Goal: Task Accomplishment & Management: Manage account settings

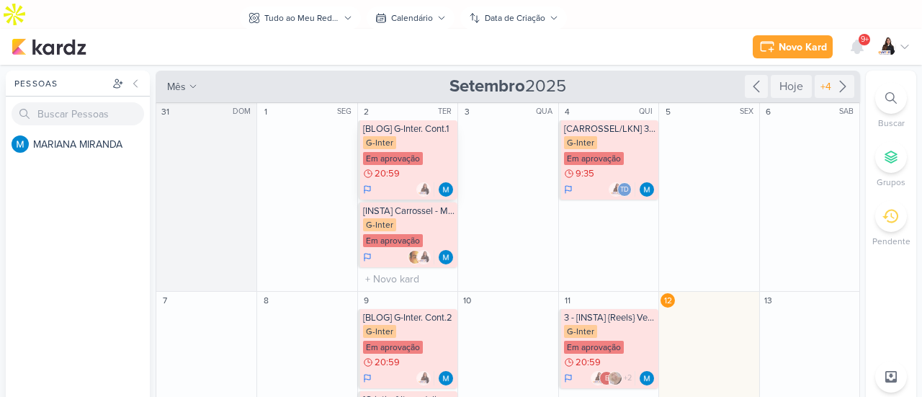
click at [436, 136] on div "G-Inter Em aprovação 20:59" at bounding box center [408, 158] width 91 height 45
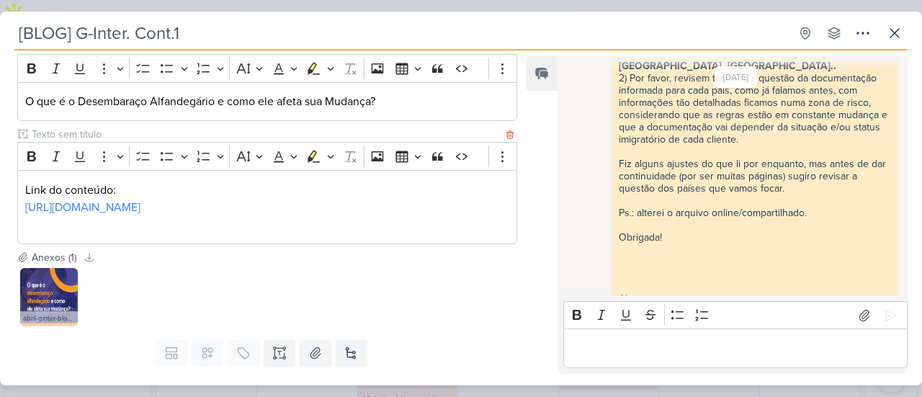
scroll to position [216, 0]
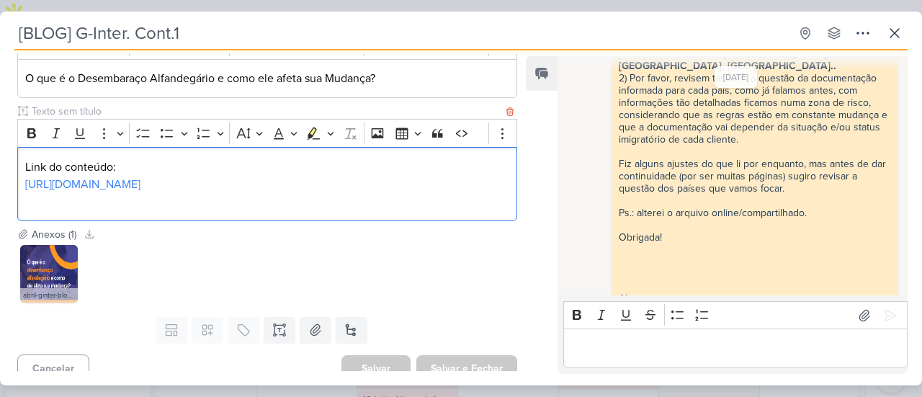
click at [259, 192] on p "Link do conteúdo: [URL][DOMAIN_NAME]" at bounding box center [267, 175] width 484 height 35
click at [140, 180] on link "[URL][DOMAIN_NAME]" at bounding box center [82, 184] width 115 height 14
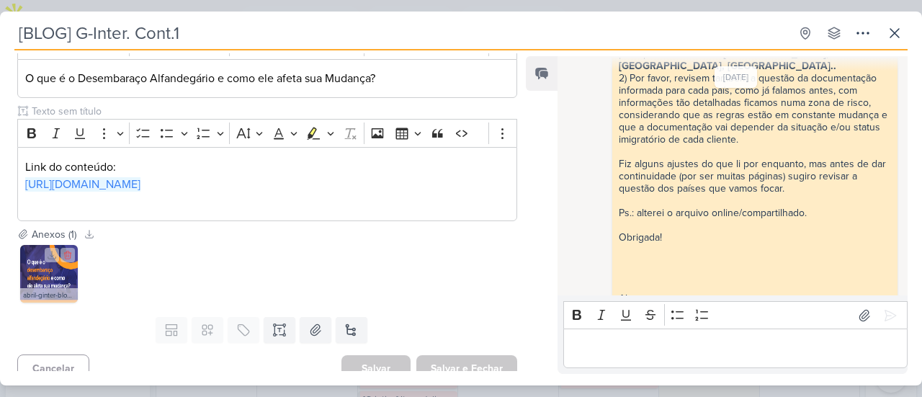
click at [63, 286] on img at bounding box center [49, 274] width 58 height 58
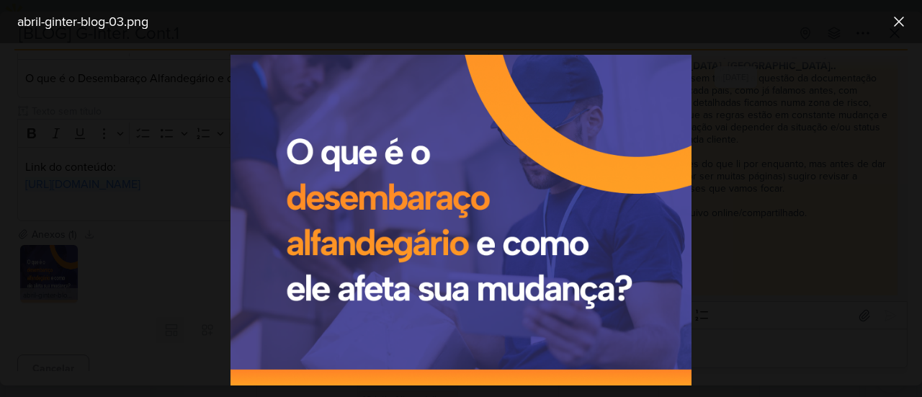
click at [88, 143] on div at bounding box center [461, 220] width 922 height 354
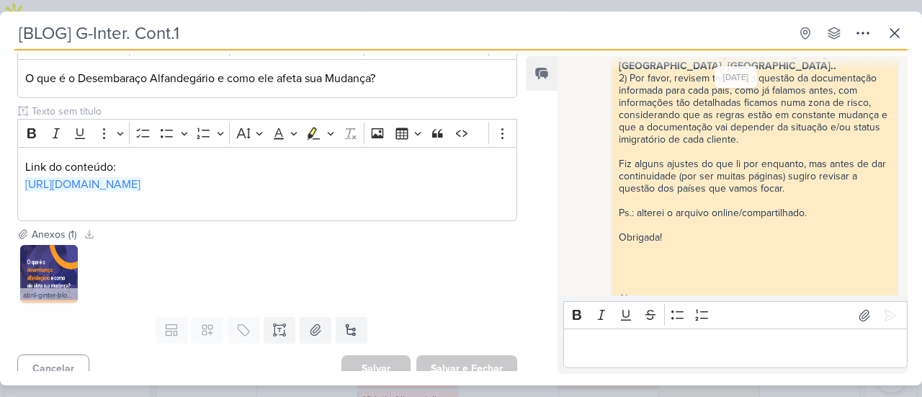
click at [335, 6] on div "[BLOG] G-Inter. Cont.1 Criado por MARIANA" at bounding box center [461, 198] width 922 height 397
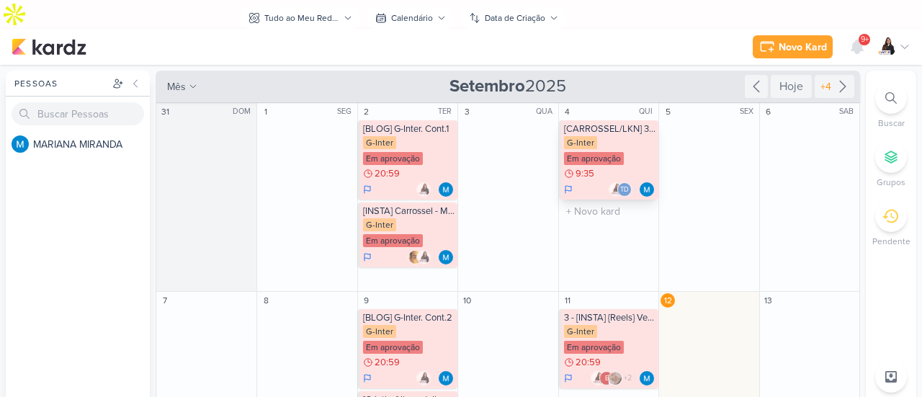
click at [617, 123] on div "[CARROSSEL/LKN] 3 Passos - Mobilidade" at bounding box center [609, 129] width 91 height 12
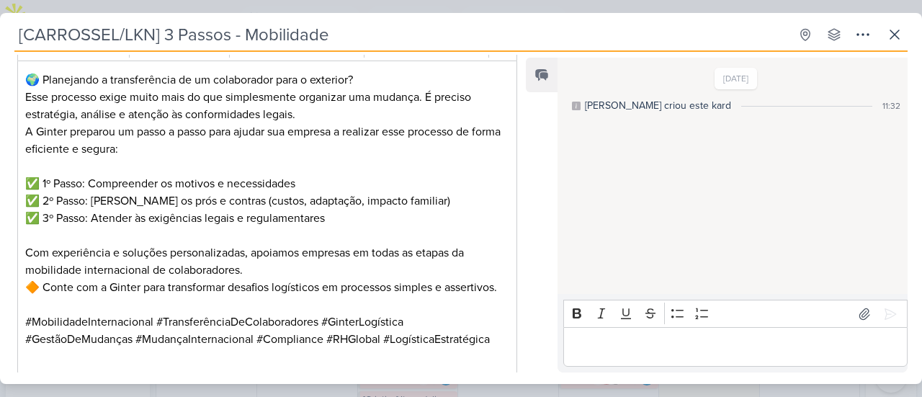
click at [330, 9] on div "[CARROSSEL/LKN] 3 Passos - Mobilidade Criado por MARIANA" at bounding box center [461, 198] width 922 height 397
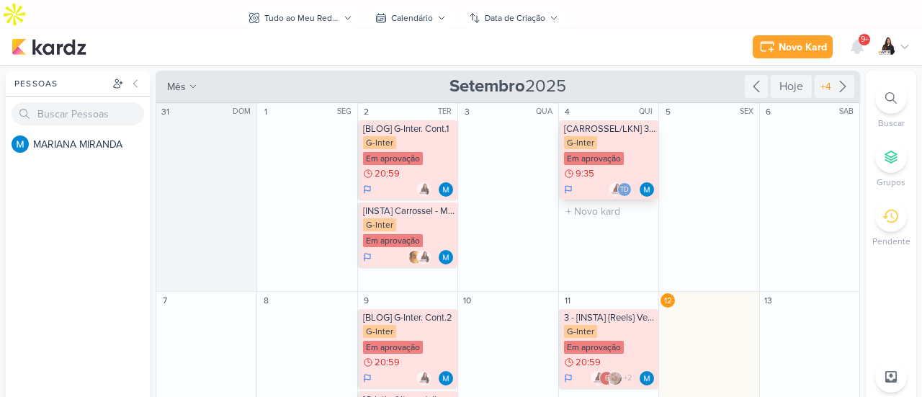
click at [622, 136] on div "G-Inter Em aprovação 9:35" at bounding box center [609, 158] width 91 height 45
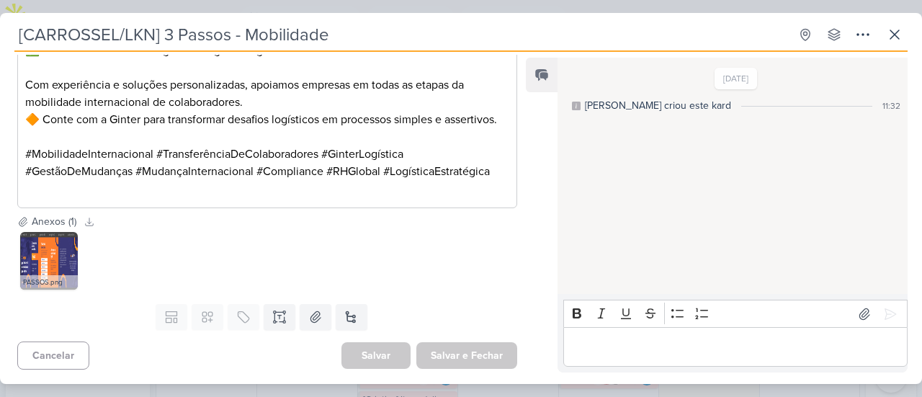
scroll to position [400, 0]
click at [42, 254] on img at bounding box center [49, 261] width 58 height 58
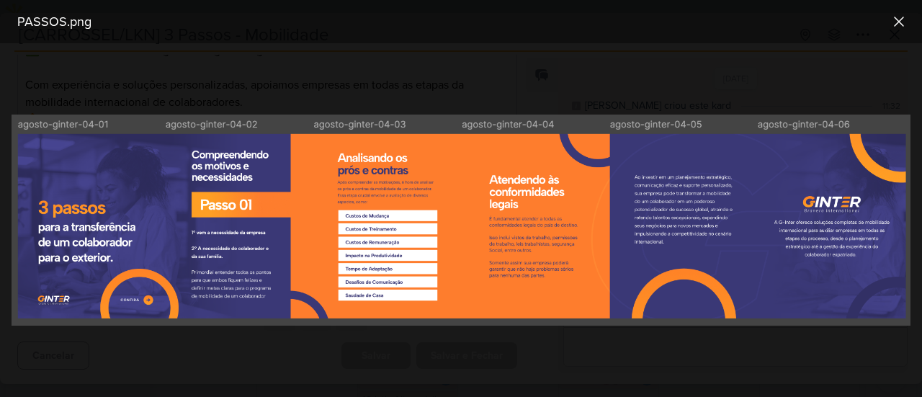
click at [275, 95] on div at bounding box center [461, 220] width 922 height 354
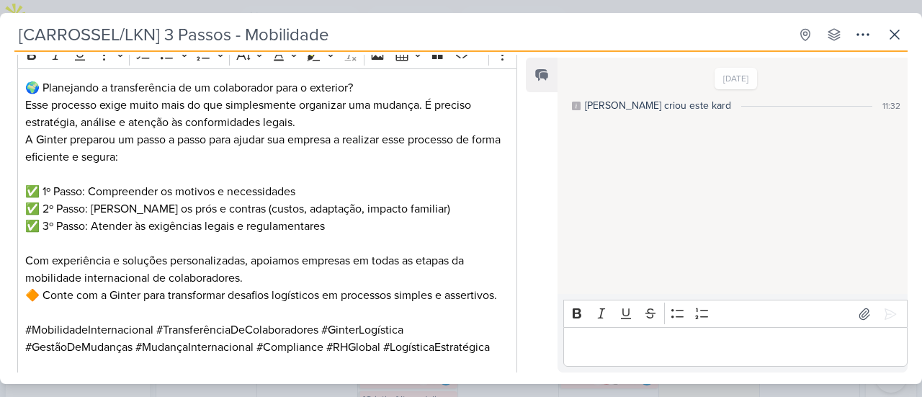
scroll to position [184, 0]
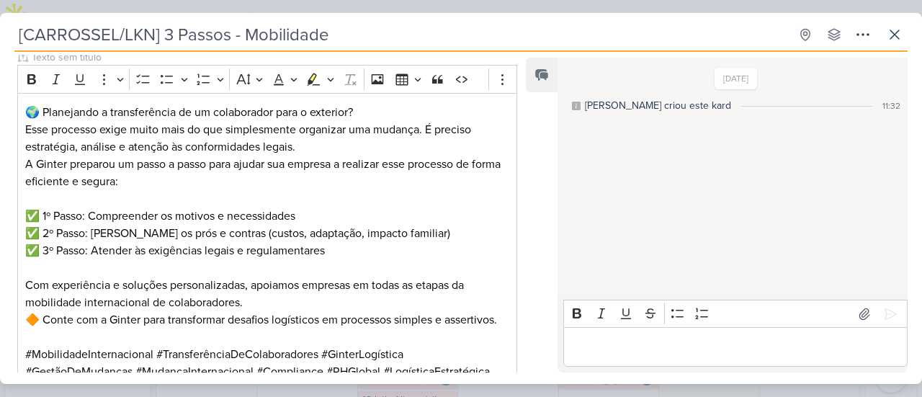
click at [570, 3] on div "[CARROSSEL/LKN] 3 Passos - Mobilidade Criado por MARIANA" at bounding box center [461, 198] width 922 height 397
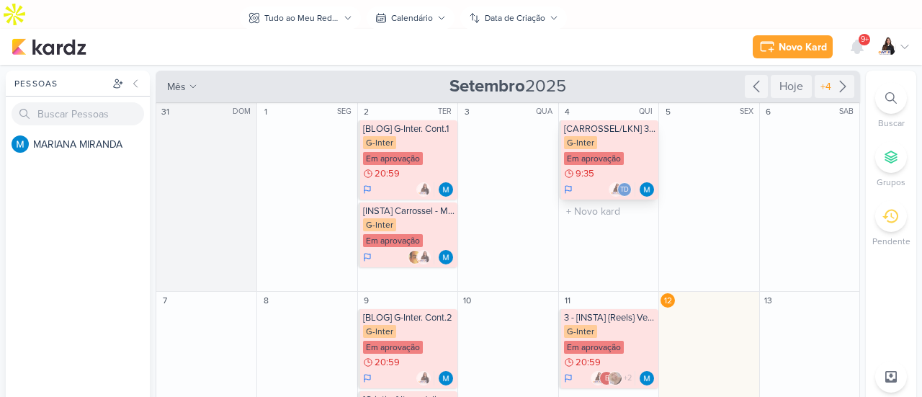
click at [617, 136] on div "G-Inter Em aprovação 9:35" at bounding box center [609, 158] width 91 height 45
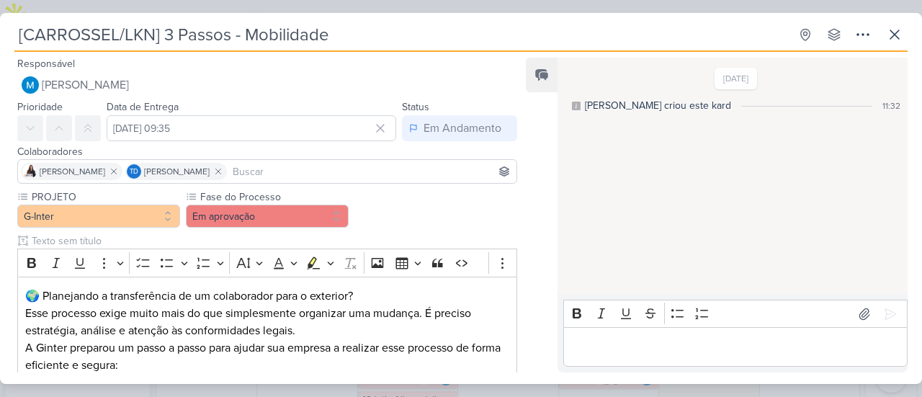
click at [540, 17] on div "[CARROSSEL/LKN] 3 Passos - Mobilidade Criado por MARIANA" at bounding box center [461, 198] width 922 height 371
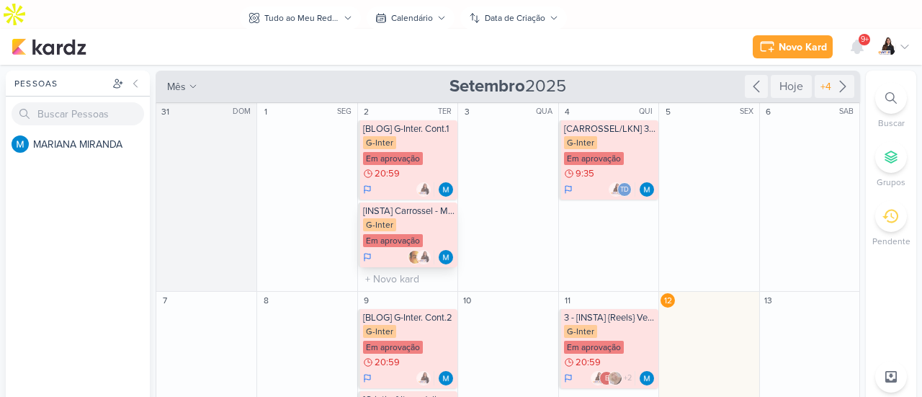
click at [400, 234] on div "Em aprovação" at bounding box center [393, 240] width 60 height 13
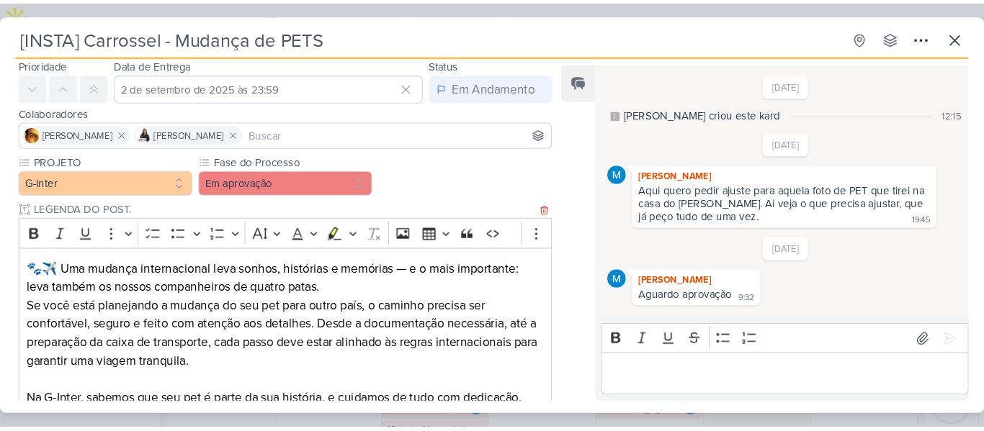
scroll to position [288, 0]
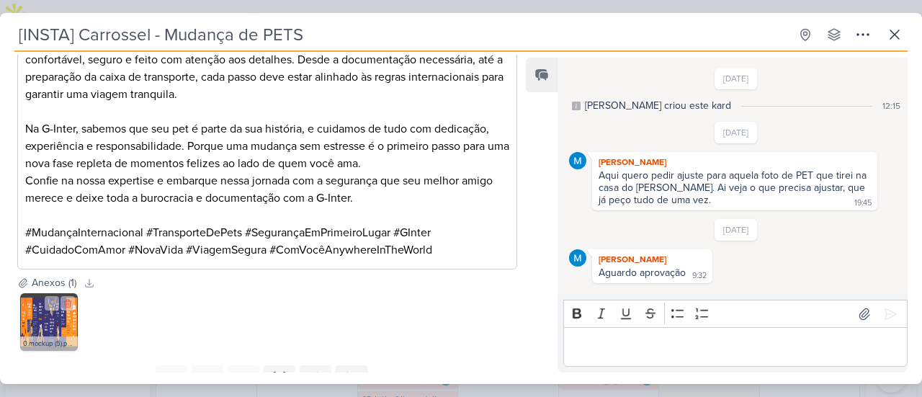
click at [59, 316] on img at bounding box center [49, 322] width 58 height 58
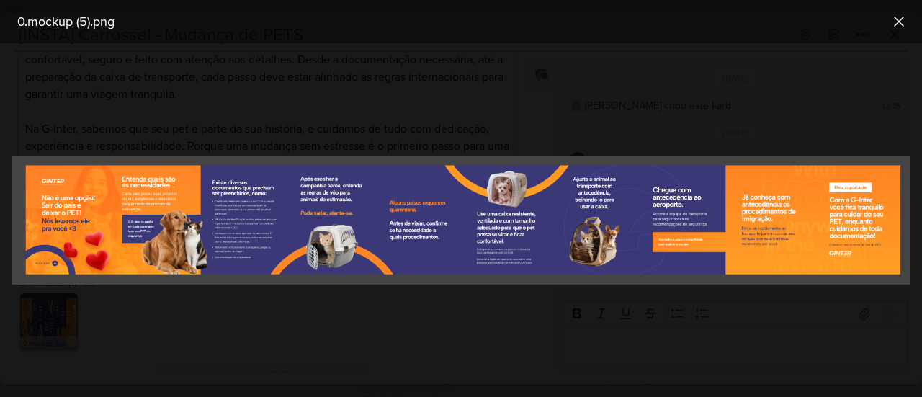
click at [424, 71] on div at bounding box center [461, 220] width 922 height 354
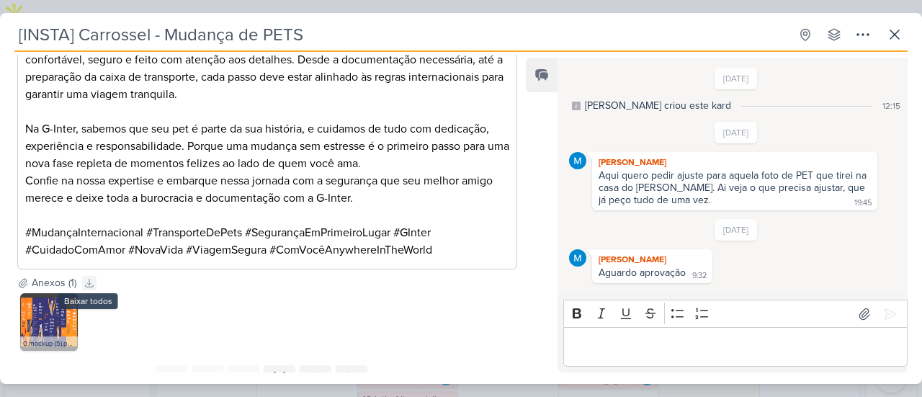
click at [91, 283] on icon at bounding box center [89, 283] width 10 height 10
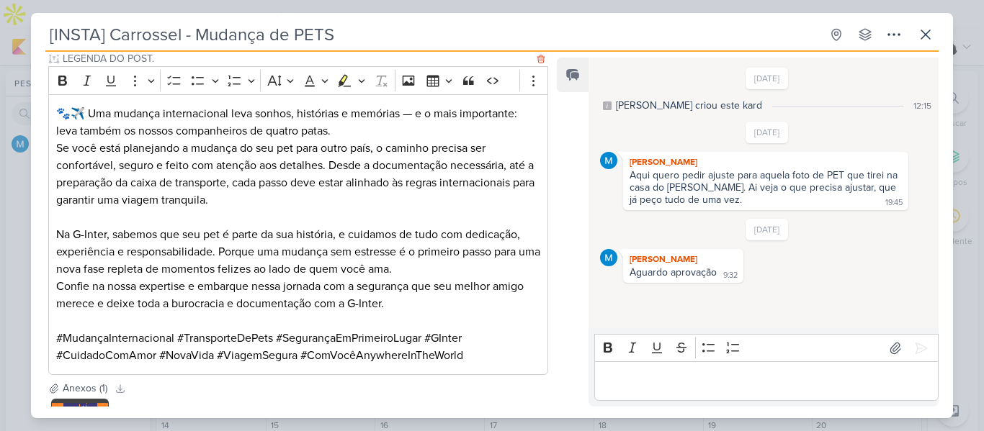
scroll to position [216, 0]
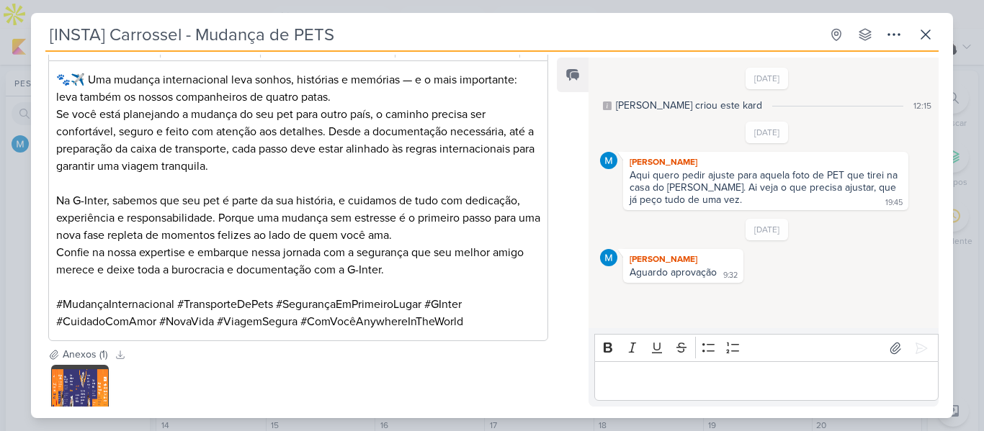
click at [334, 200] on p "Na G-Inter, sabemos que seu pet é parte da sua história, e cuidamos de tudo com…" at bounding box center [298, 218] width 484 height 52
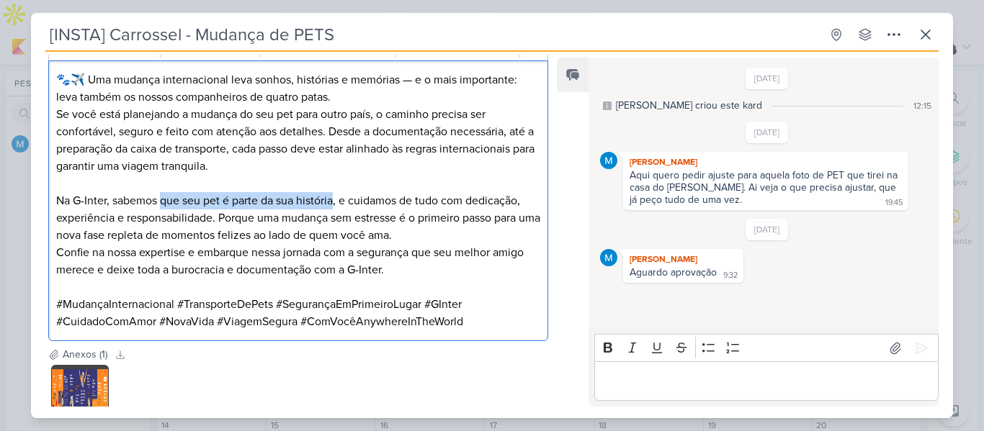
drag, startPoint x: 337, startPoint y: 200, endPoint x: 161, endPoint y: 199, distance: 176.5
click at [161, 199] on p "Na G-Inter, sabemos que seu pet é parte da sua história, e cuidamos de tudo com…" at bounding box center [298, 218] width 484 height 52
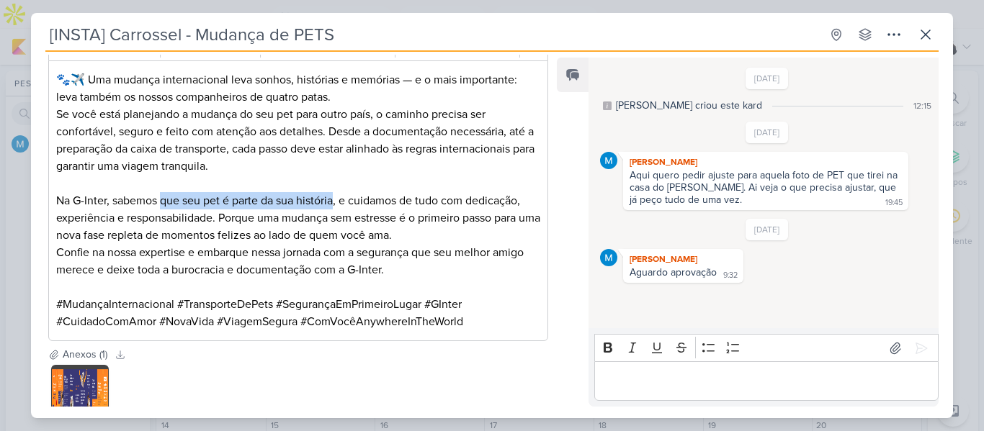
click at [326, 202] on p "Na G-Inter, sabemos que seu pet é parte da sua história, e cuidamos de tudo com…" at bounding box center [298, 218] width 484 height 52
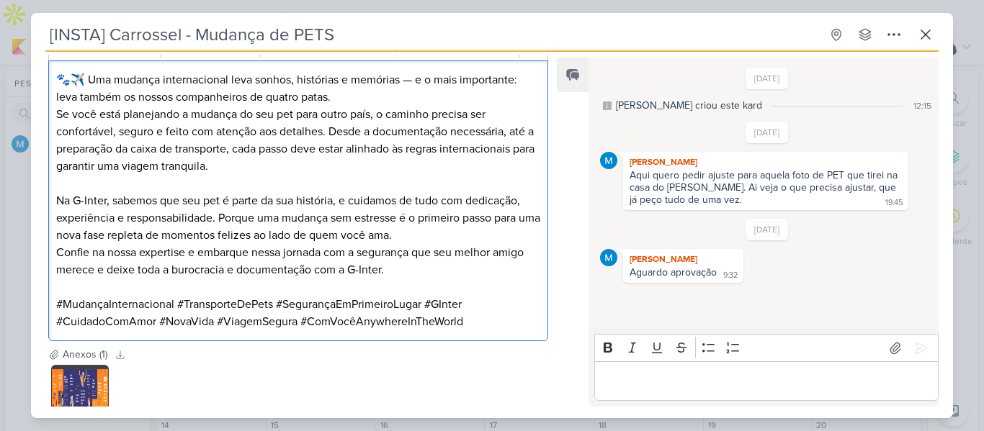
click at [339, 200] on p "Na G-Inter, sabemos que seu pet é parte da sua história, e cuidamos de tudo com…" at bounding box center [298, 218] width 484 height 52
drag, startPoint x: 335, startPoint y: 200, endPoint x: 279, endPoint y: 201, distance: 56.2
click at [279, 201] on p "Na G-Inter, sabemos que seu pet é parte da sua história, e cuidamos de tudo com…" at bounding box center [298, 218] width 484 height 52
click at [308, 199] on p "Na G-Inter, sabemos que seu pet é parte da sua história, e cuidamos de tudo com…" at bounding box center [298, 218] width 484 height 52
click at [299, 199] on p "Na G-Inter, sabemos que seu pet é parte da sua história, e cuidamos de tudo com…" at bounding box center [298, 218] width 484 height 52
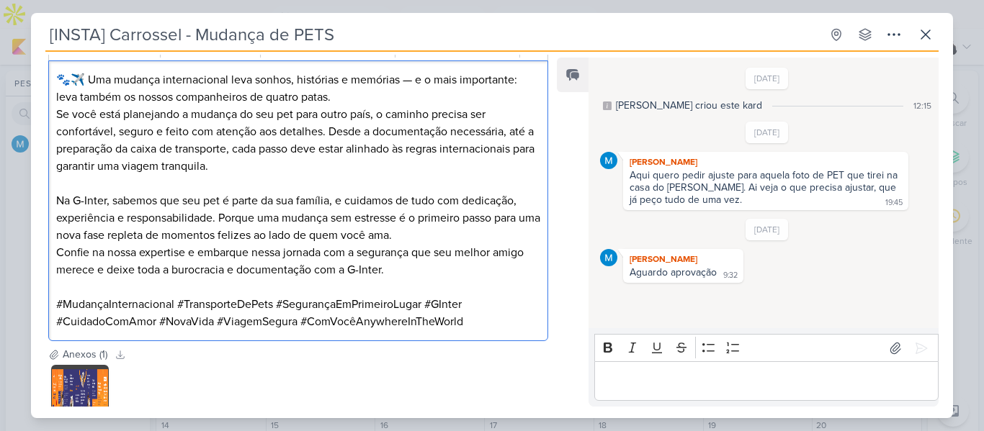
click at [521, 202] on p "Na G-Inter, sabemos que seu pet é parte da sua família, e cuidamos de tudo com …" at bounding box center [298, 218] width 484 height 52
drag, startPoint x: 219, startPoint y: 216, endPoint x: 499, endPoint y: 238, distance: 281.1
click at [499, 238] on p "Na G-Inter, sabemos que seu pet é parte da sua família, e cuidamos de tudo com …" at bounding box center [298, 218] width 484 height 52
click at [439, 236] on p "Na G-Inter, sabemos que seu pet é parte da sua família, e cuidamos de tudo com …" at bounding box center [298, 218] width 484 height 52
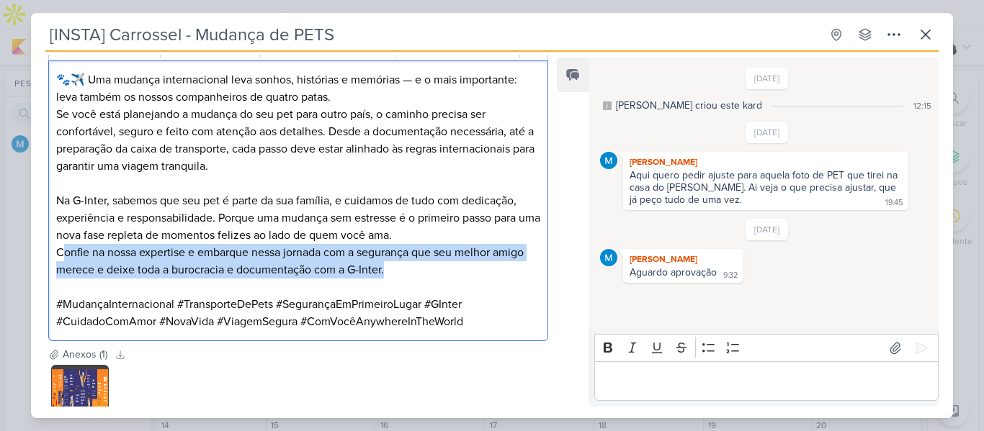
drag, startPoint x: 64, startPoint y: 248, endPoint x: 462, endPoint y: 265, distance: 398.7
click at [462, 265] on p "Confie na nossa expertise e embarque nessa jornada com a segurança que seu melh…" at bounding box center [298, 270] width 484 height 52
click at [454, 274] on p "Confie na nossa expertise e embarque nessa jornada com a segurança que seu melh…" at bounding box center [298, 270] width 484 height 52
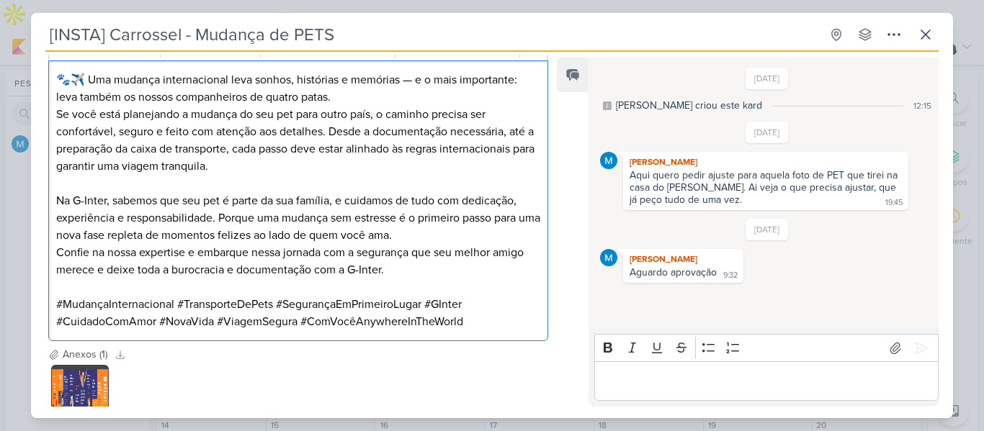
click at [745, 379] on p "Editor editing area: main" at bounding box center [765, 381] width 329 height 17
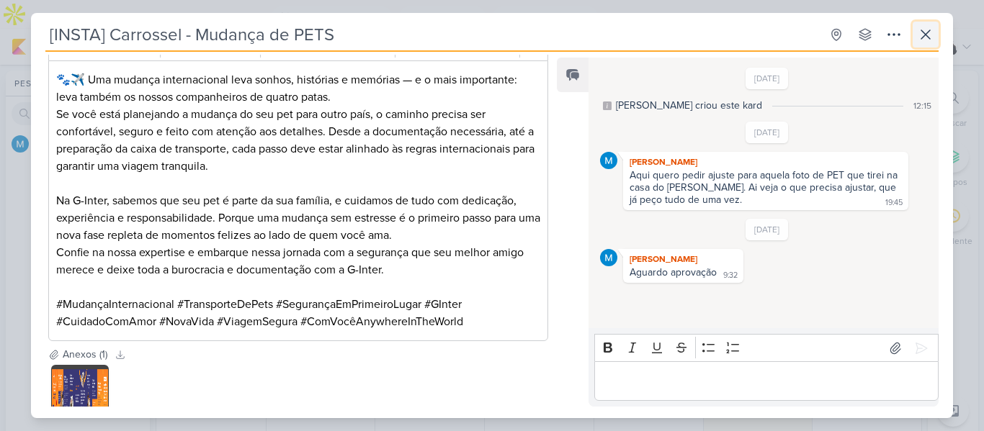
click at [921, 30] on icon at bounding box center [925, 34] width 17 height 17
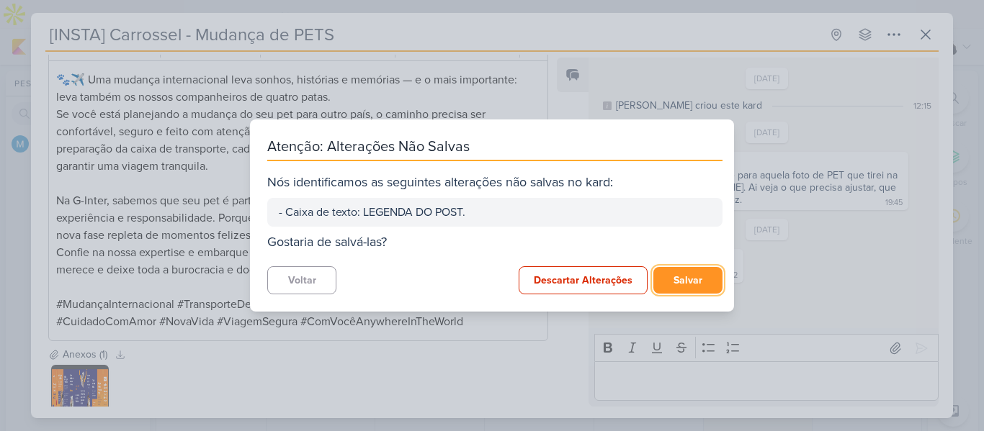
click at [673, 287] on button "Salvar" at bounding box center [687, 280] width 69 height 27
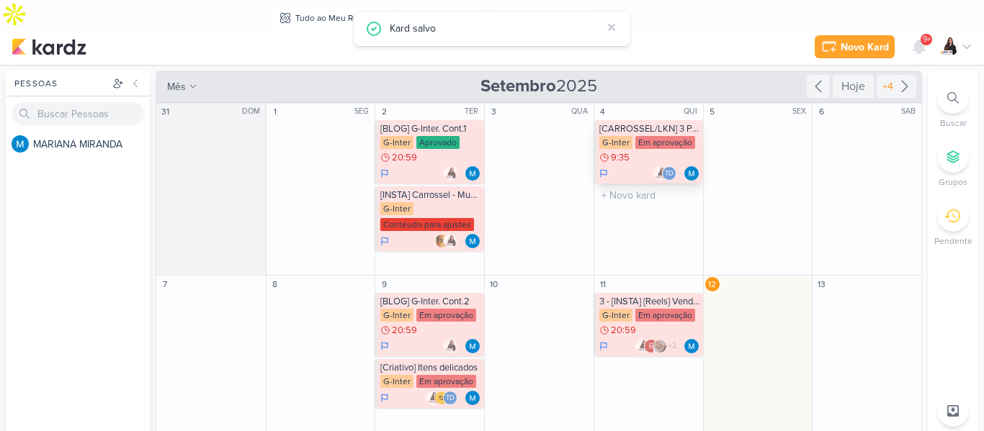
click at [663, 136] on div "Em aprovação" at bounding box center [665, 142] width 60 height 13
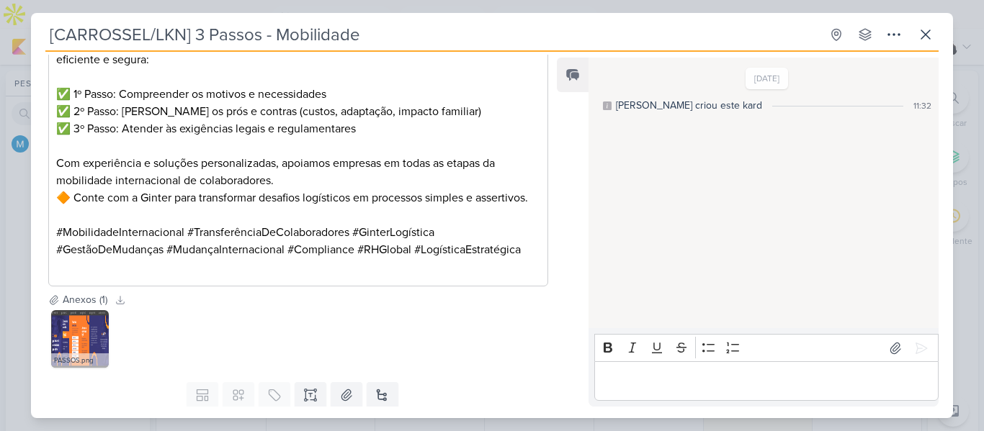
scroll to position [360, 0]
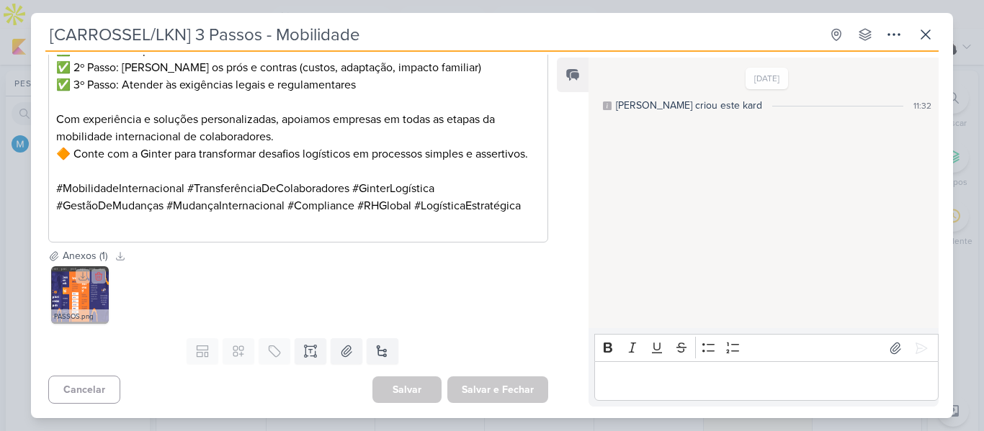
click at [84, 312] on img at bounding box center [80, 296] width 58 height 58
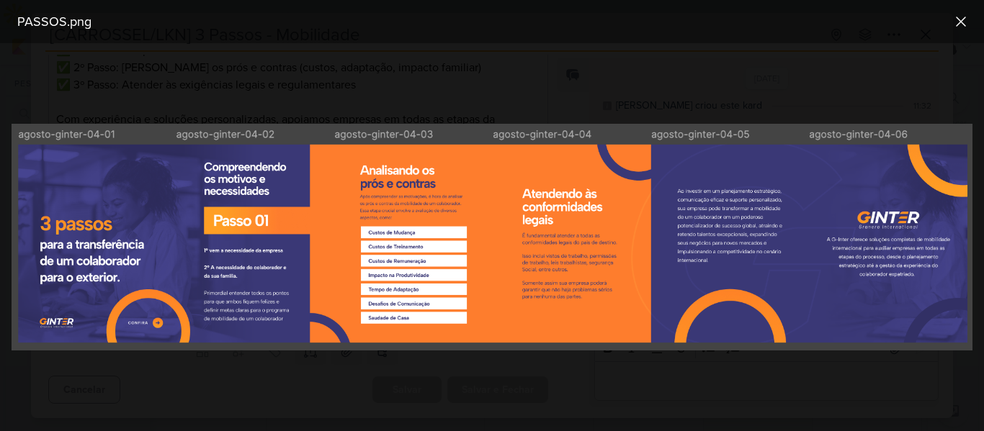
click at [526, 390] on div at bounding box center [492, 237] width 984 height 388
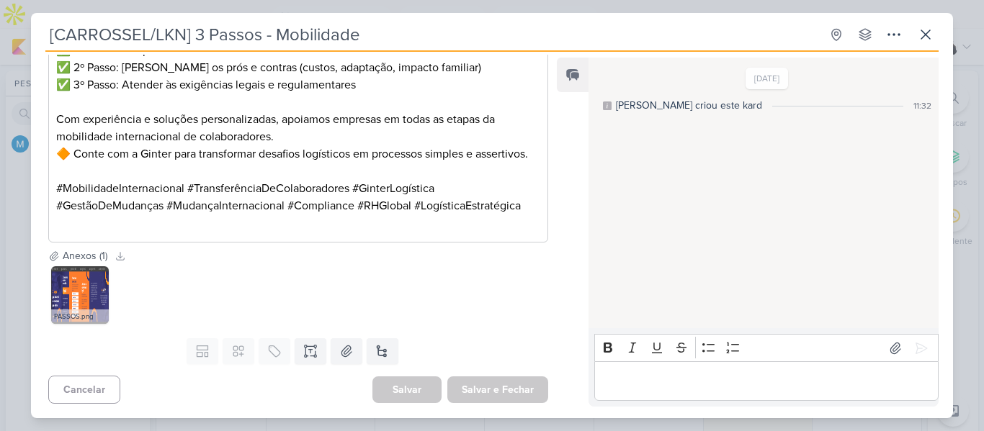
click at [677, 4] on div "[CARROSSEL/LKN] 3 Passos - Mobilidade Criado por MARIANA" at bounding box center [492, 215] width 984 height 431
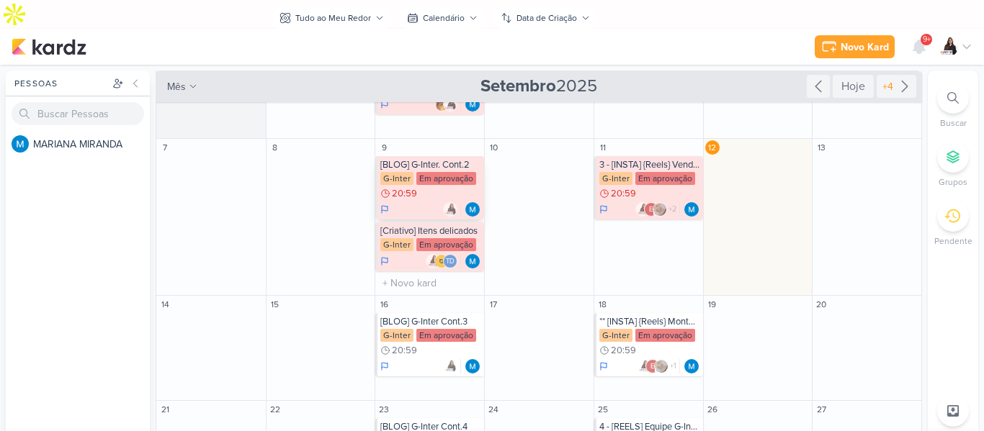
scroll to position [144, 0]
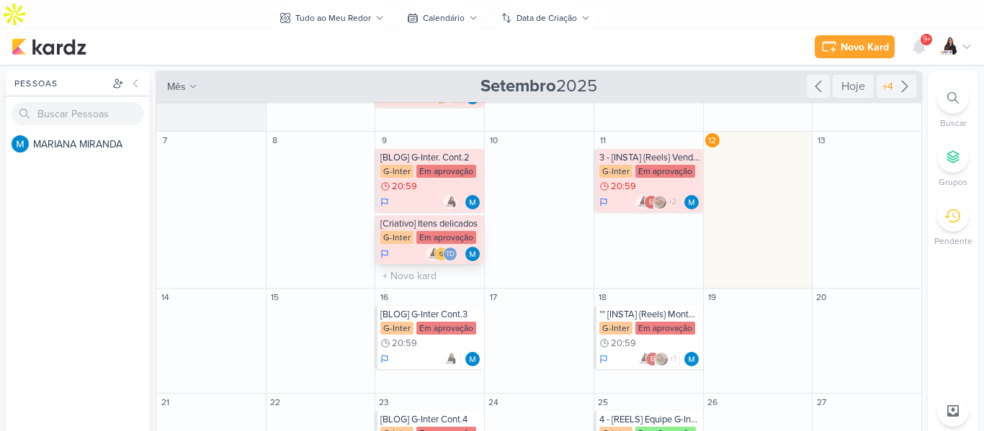
click at [442, 215] on div "[Criativo] Itens delicados G-Inter Em aprovação Td" at bounding box center [429, 239] width 109 height 49
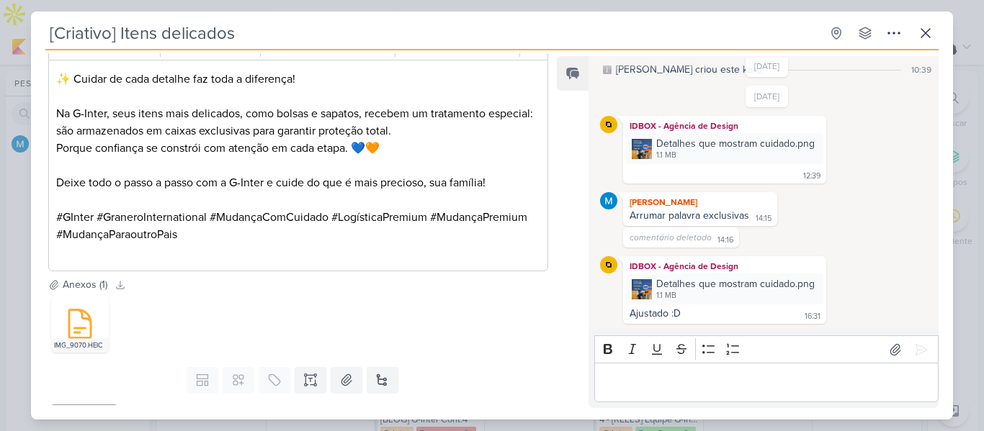
scroll to position [216, 0]
click at [119, 285] on icon at bounding box center [120, 284] width 10 height 10
click at [921, 60] on div "[Criativo] Itens delicados Criado por MARIANA" at bounding box center [492, 215] width 984 height 431
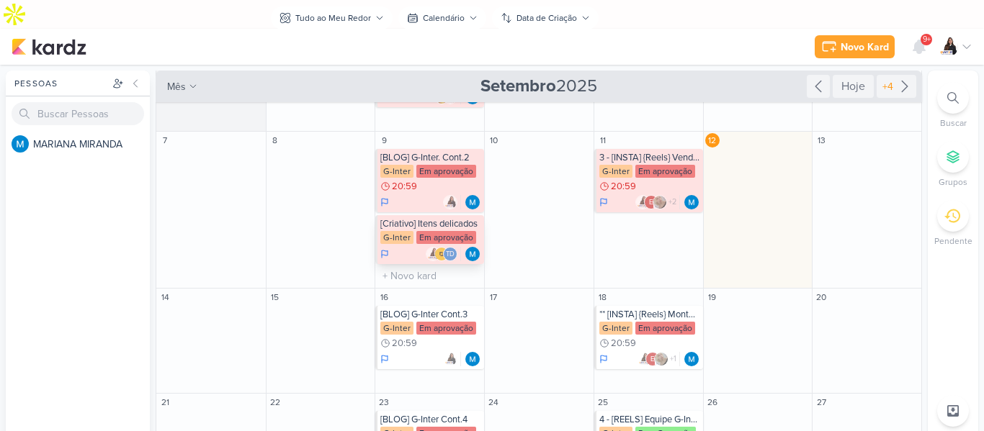
click at [437, 218] on div "[Criativo] Itens delicados" at bounding box center [430, 224] width 101 height 12
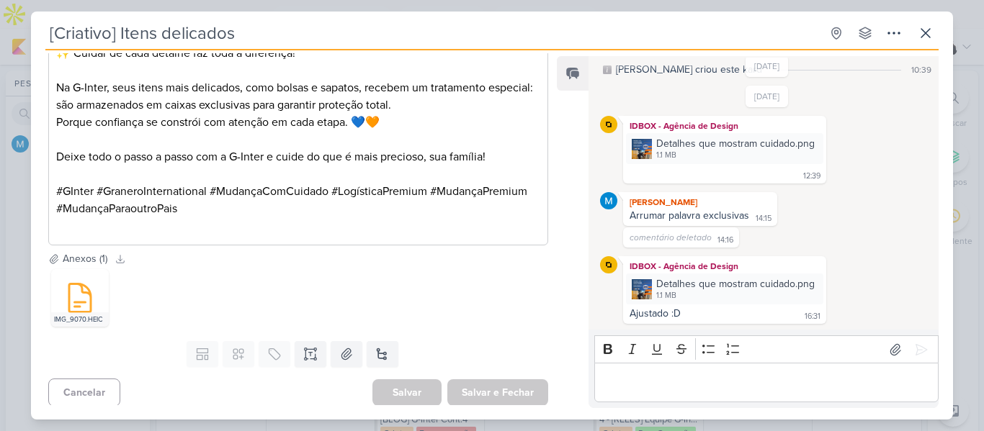
scroll to position [246, 0]
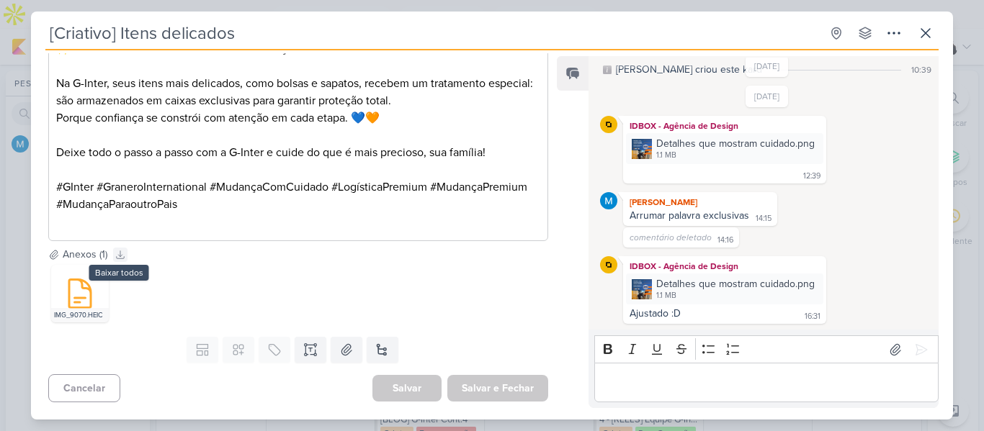
click at [119, 253] on icon at bounding box center [120, 255] width 10 height 10
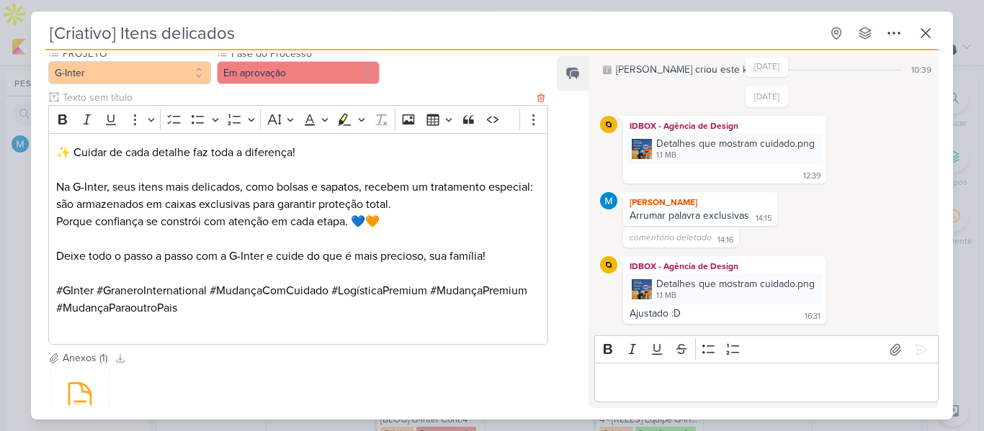
scroll to position [144, 0]
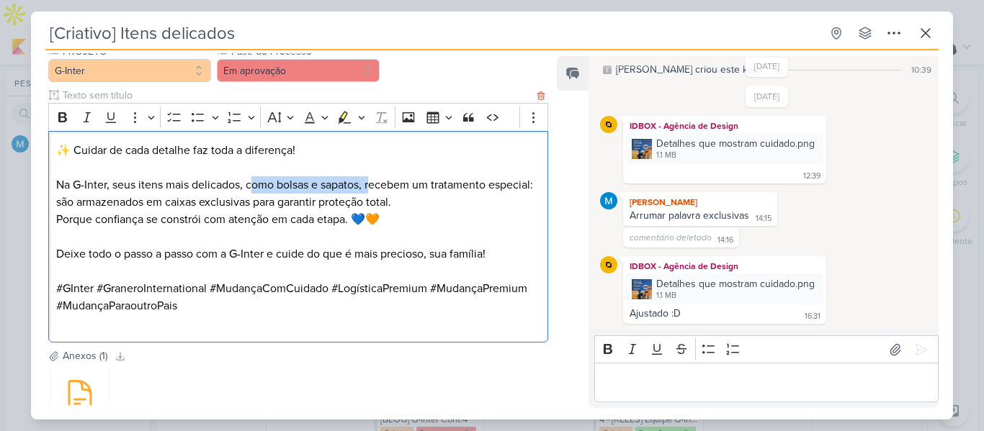
drag, startPoint x: 250, startPoint y: 182, endPoint x: 370, endPoint y: 186, distance: 120.4
click at [370, 186] on p "Na G-Inter, seus itens mais delicados, como bolsas e sapatos, recebem um tratam…" at bounding box center [298, 185] width 484 height 52
click at [385, 189] on p "Na G-Inter, seus itens mais delicados, como bolsas e sapatos, recebem um tratam…" at bounding box center [298, 185] width 484 height 52
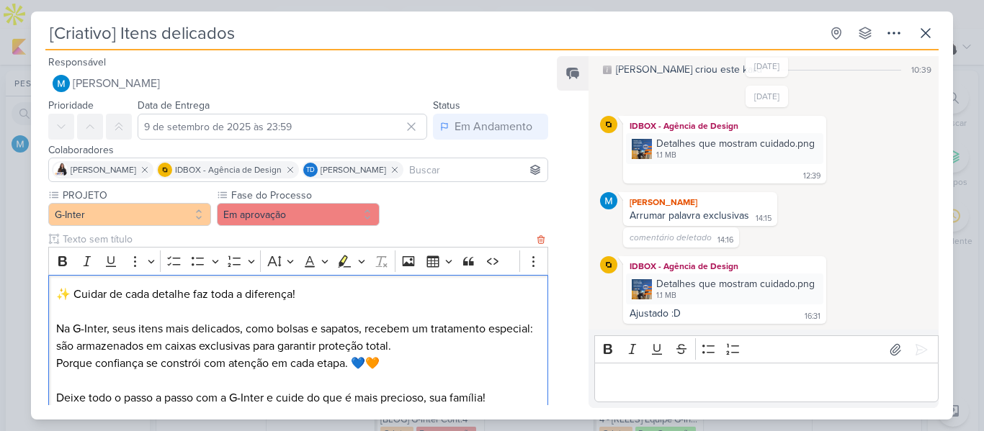
click at [503, 330] on p "Na G-Inter, seus itens mais delicados, como bolsas e sapatos, recebem um tratam…" at bounding box center [298, 329] width 484 height 52
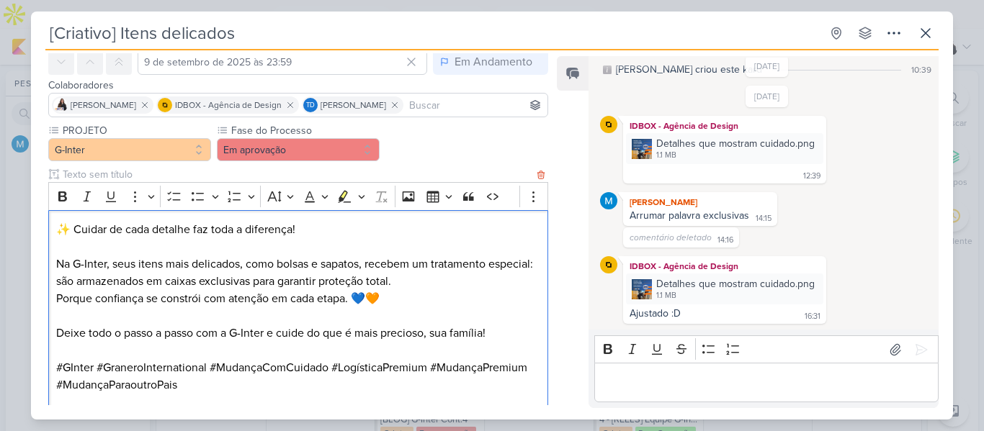
scroll to position [72, 0]
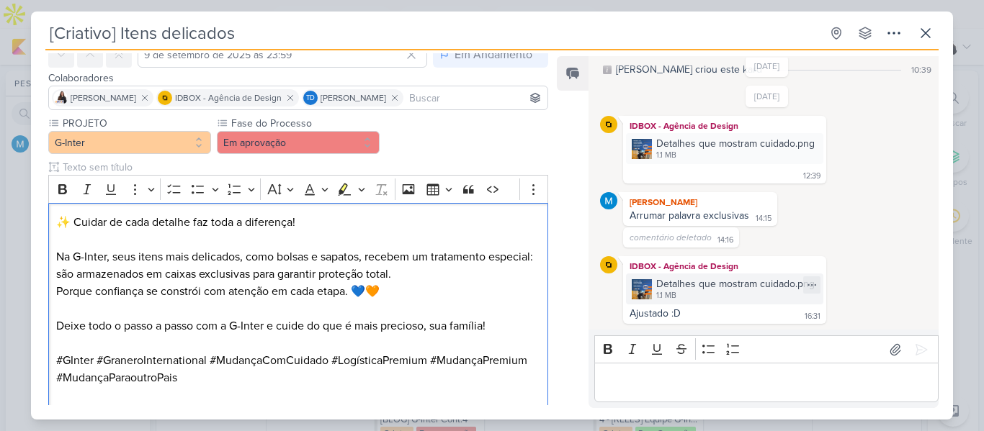
click at [695, 290] on div "Detalhes que mostram cuidado.png" at bounding box center [735, 284] width 158 height 15
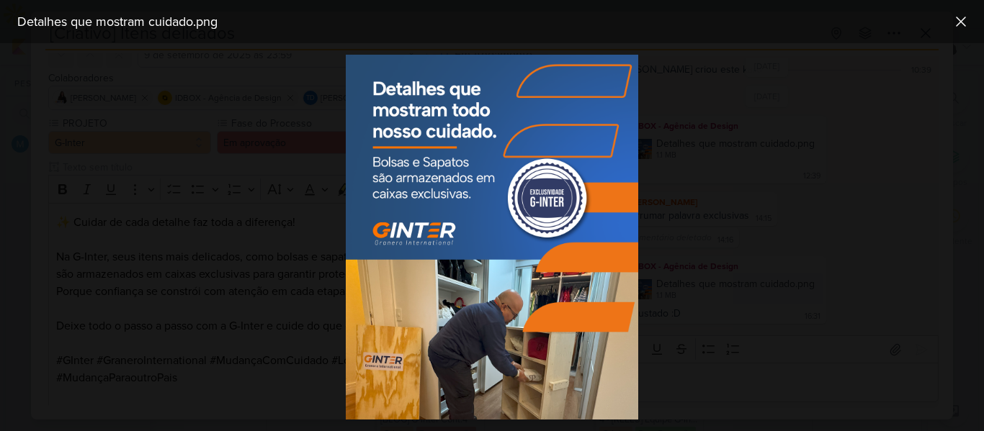
click at [303, 308] on div at bounding box center [492, 237] width 984 height 388
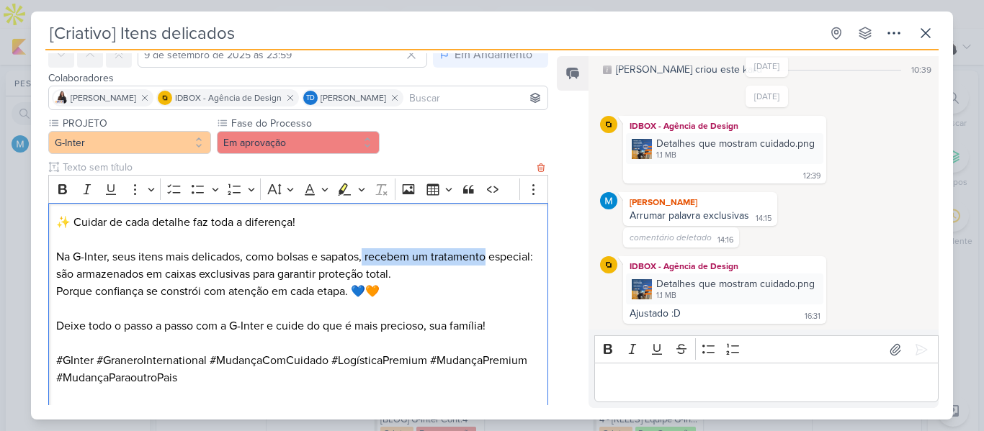
drag, startPoint x: 401, startPoint y: 252, endPoint x: 503, endPoint y: 251, distance: 101.6
click at [503, 251] on p "Na G-Inter, seus itens mais delicados, como bolsas e sapatos, recebem um tratam…" at bounding box center [298, 257] width 484 height 52
click at [102, 272] on p "Na G-Inter, seus itens mais delicados, como bolsas e sapatos, recebem um tratam…" at bounding box center [298, 257] width 484 height 52
click at [96, 275] on p "Na G-Inter, seus itens mais delicados, como bolsas e sapatos, recebem um tratam…" at bounding box center [298, 257] width 484 height 52
click at [104, 273] on p "Na G-Inter, seus itens mais delicados, como bolsas e sapatos, recebem um tratam…" at bounding box center [298, 257] width 484 height 52
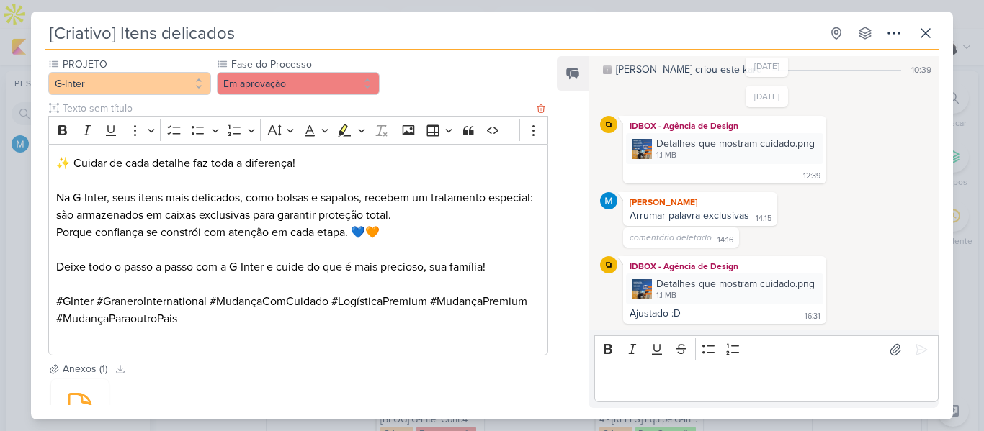
scroll to position [144, 0]
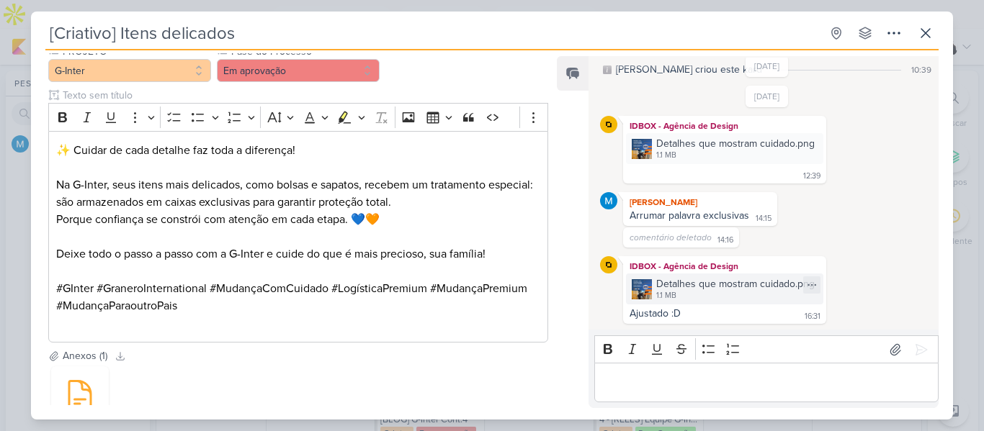
click at [713, 278] on div "Detalhes que mostram cuidado.png" at bounding box center [735, 284] width 158 height 15
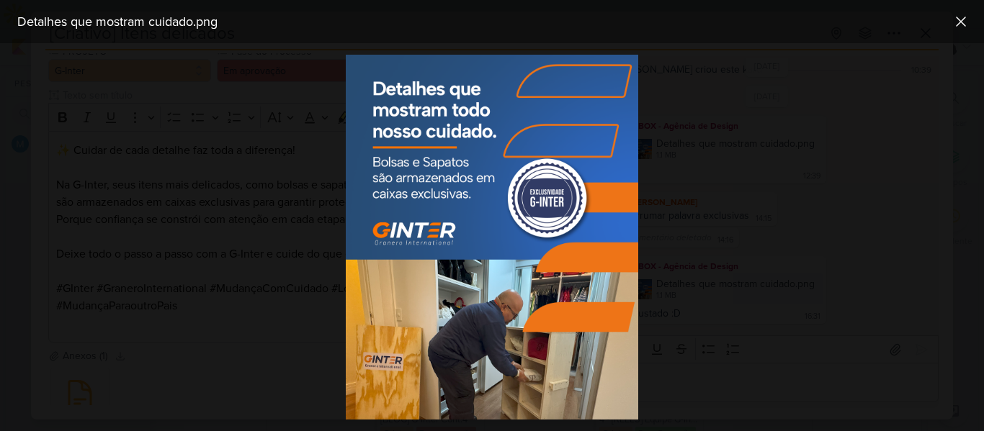
click at [759, 136] on div at bounding box center [492, 237] width 984 height 388
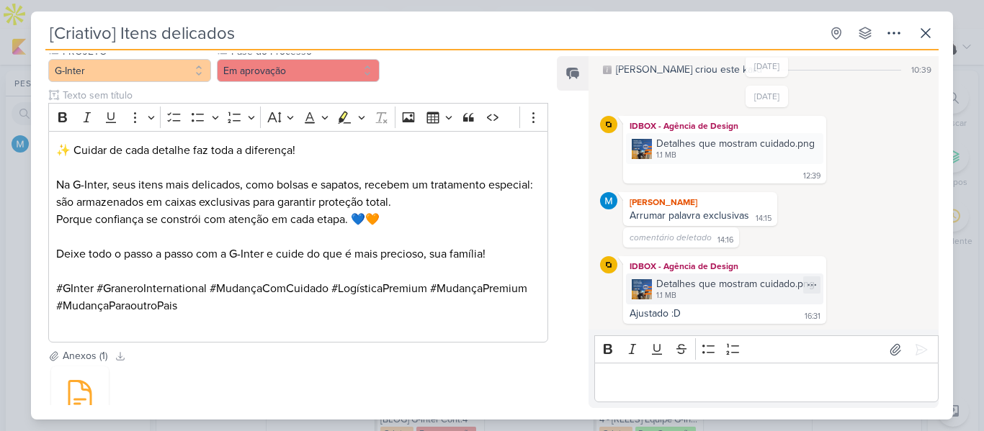
click at [748, 296] on div "1.1 MB" at bounding box center [735, 296] width 158 height 12
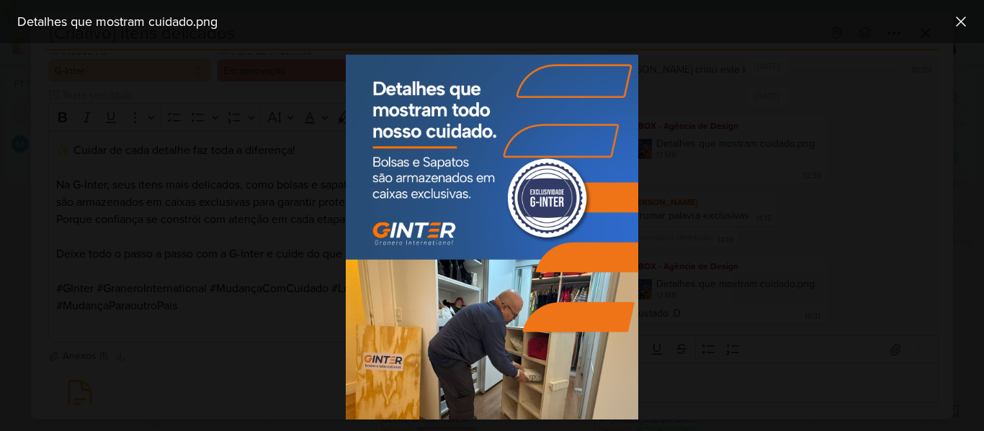
click at [810, 258] on div at bounding box center [492, 237] width 984 height 388
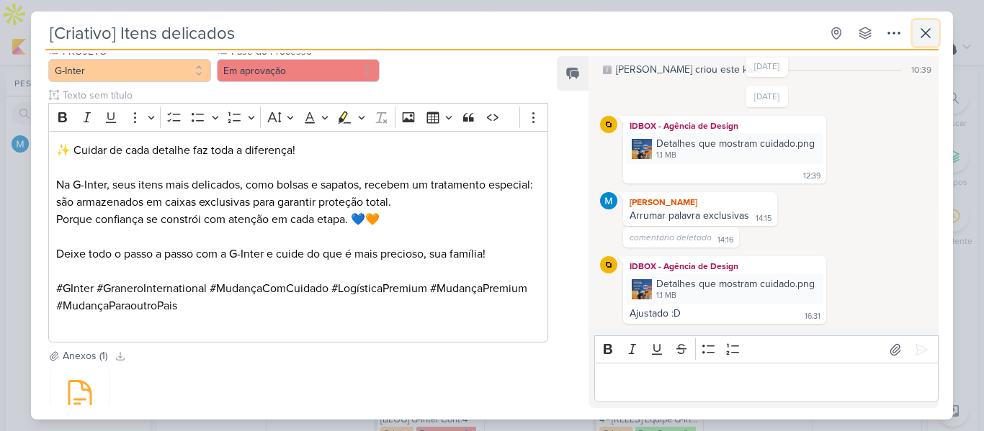
click at [921, 29] on icon at bounding box center [925, 32] width 17 height 17
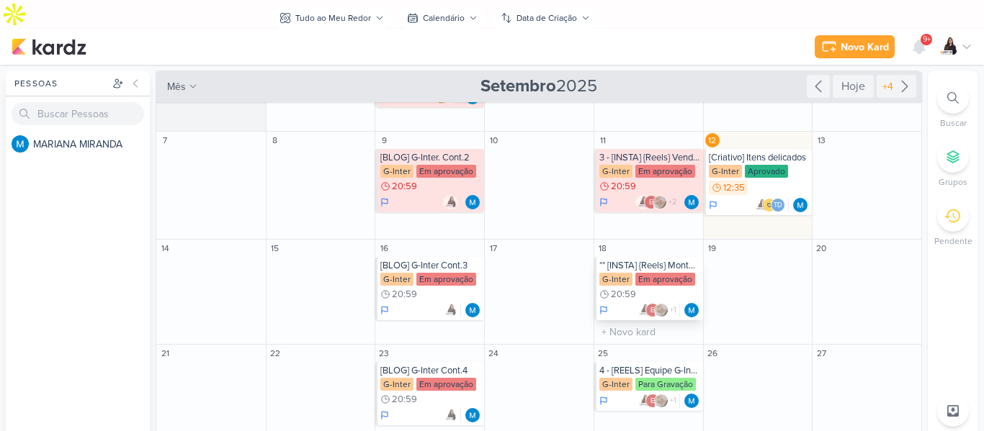
click at [681, 273] on div "Em aprovação" at bounding box center [665, 279] width 60 height 13
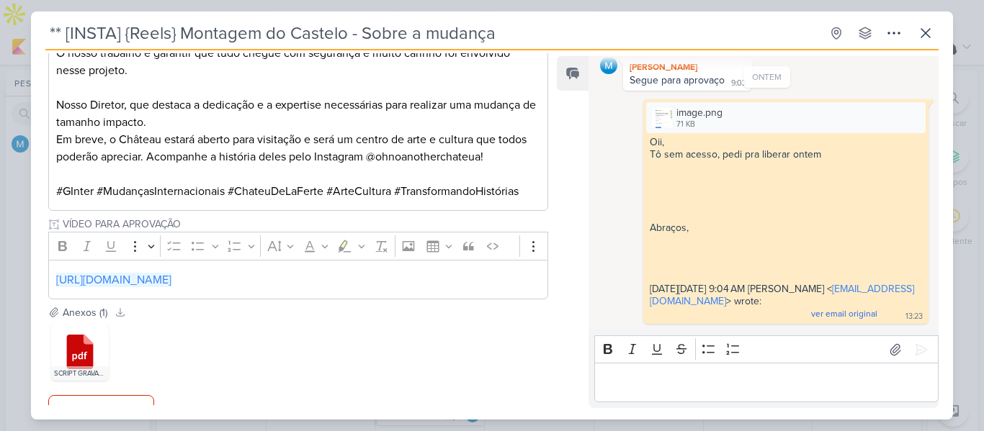
scroll to position [366, 0]
click at [87, 334] on icon at bounding box center [88, 338] width 9 height 9
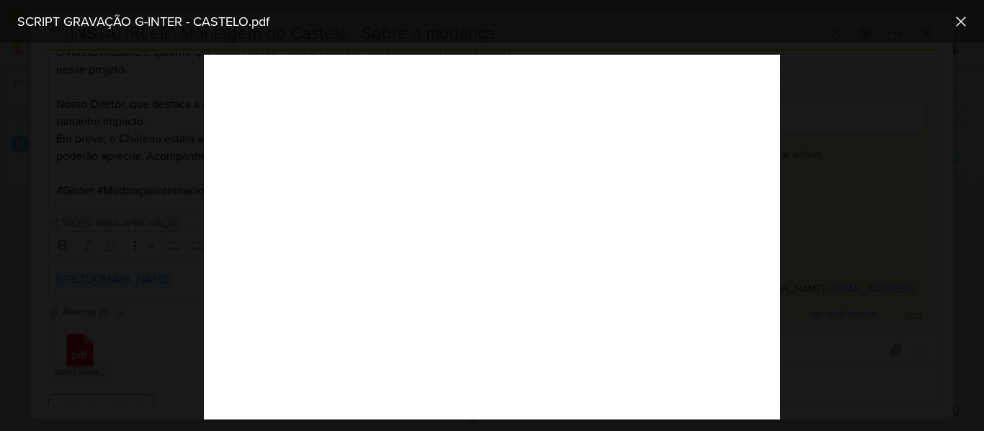
click at [180, 314] on div at bounding box center [492, 237] width 984 height 388
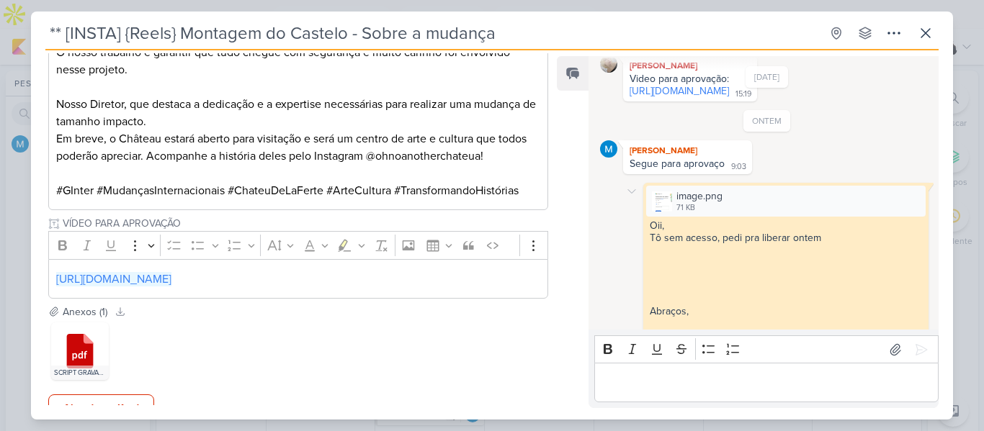
scroll to position [853, 0]
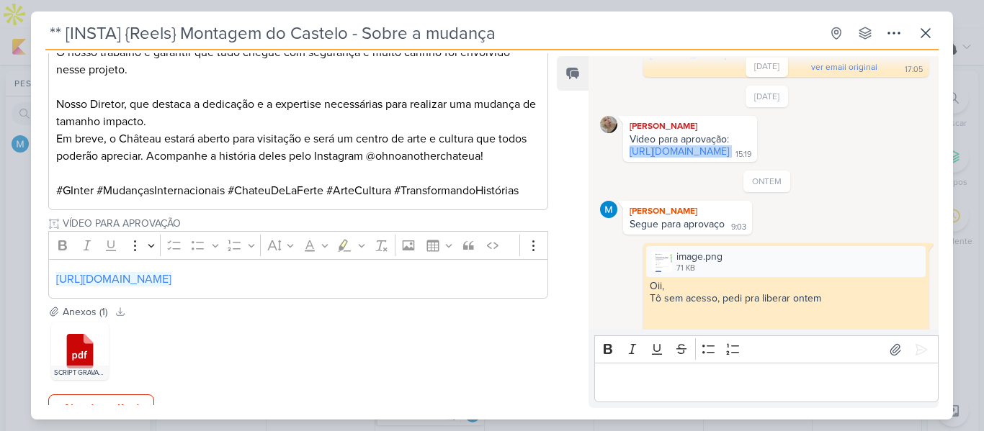
drag, startPoint x: 749, startPoint y: 156, endPoint x: 626, endPoint y: 140, distance: 124.1
click at [626, 140] on div "Video para aprovação: [URL][DOMAIN_NAME] 15:19" at bounding box center [690, 146] width 128 height 26
copy div "[URL][DOMAIN_NAME]"
click at [825, 235] on div "ONTEM [PERSON_NAME] Segue para aprovaço 9:03 9:03 image.png 71 KB" at bounding box center [767, 319] width 334 height 297
click at [708, 378] on p "Editor editing area: main" at bounding box center [765, 383] width 329 height 17
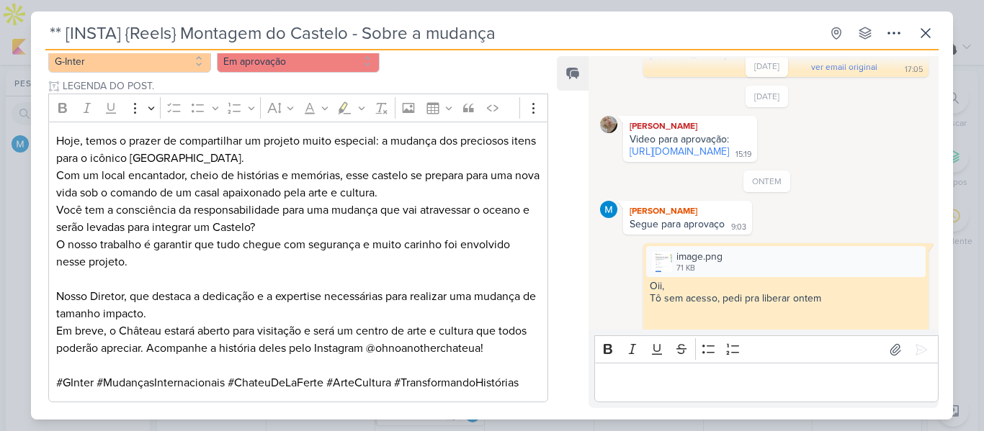
scroll to position [150, 0]
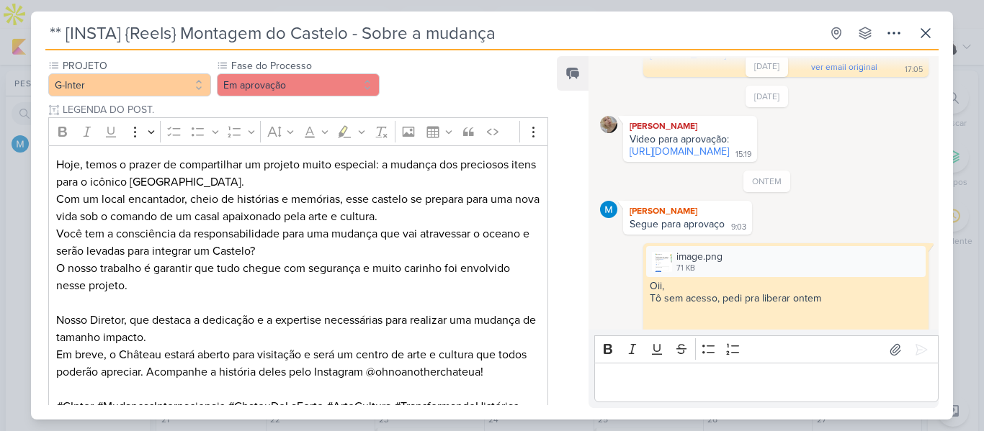
click at [332, 225] on p "Você tem a consciência da responsabilidade para uma mudança que vai atravessar …" at bounding box center [298, 311] width 484 height 173
click at [333, 225] on p "Você tem a consciência da responsabilidade para uma mudança que vai atravessar …" at bounding box center [298, 311] width 484 height 173
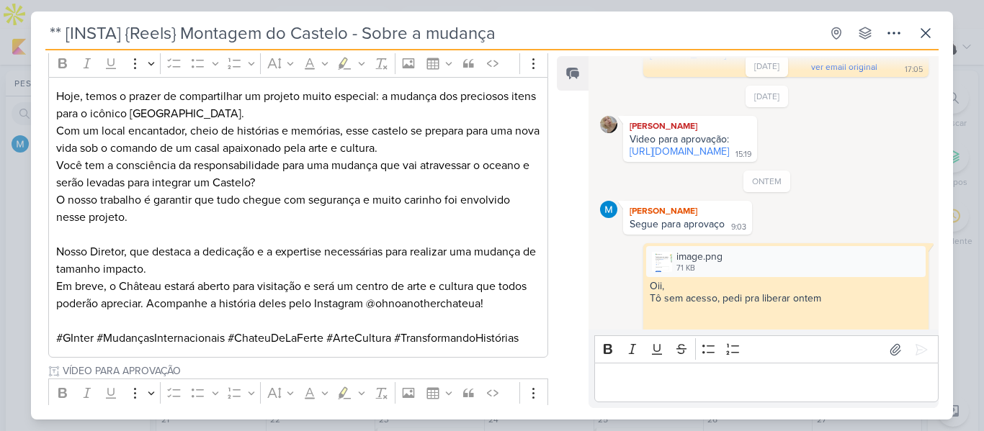
scroll to position [222, 0]
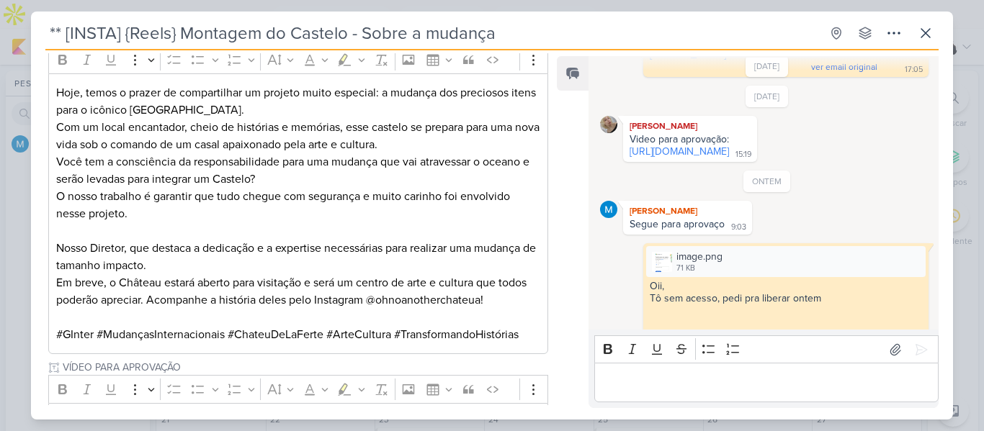
click at [703, 387] on p "Editor editing area: main" at bounding box center [765, 383] width 329 height 17
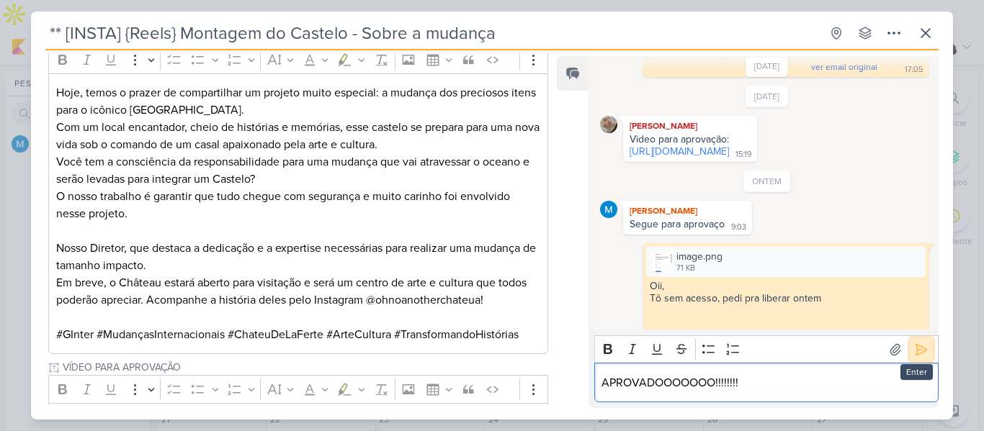
click at [921, 354] on icon at bounding box center [921, 350] width 14 height 14
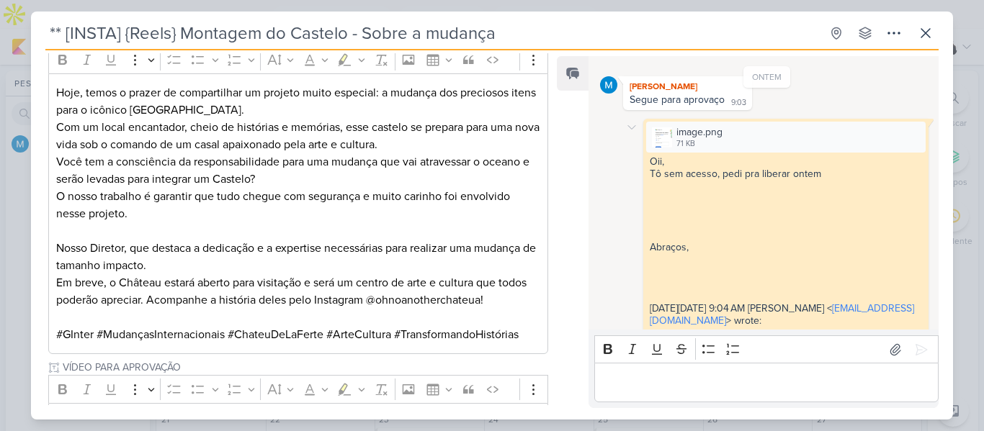
scroll to position [1055, 0]
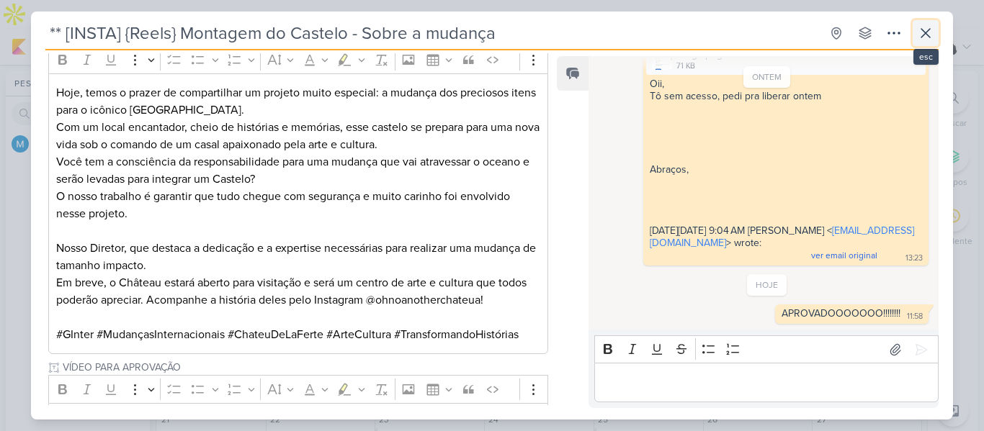
click at [921, 33] on icon at bounding box center [925, 32] width 17 height 17
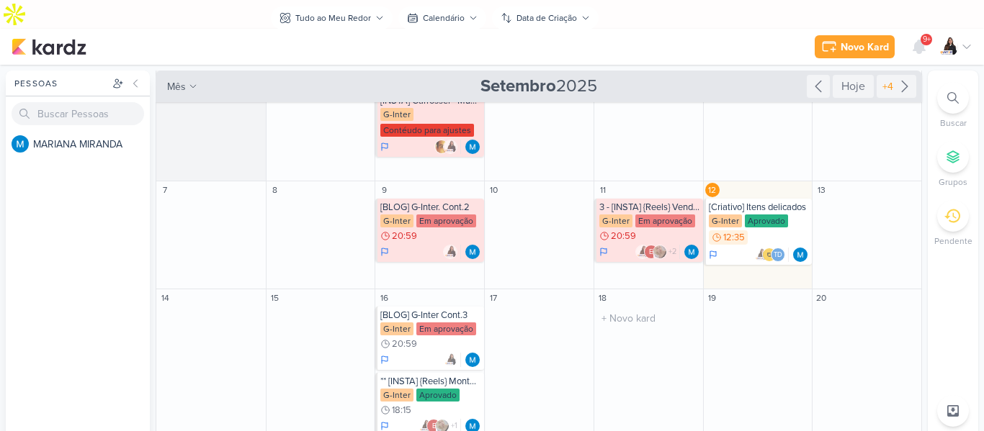
scroll to position [0, 0]
